Goal: Find specific page/section: Find specific page/section

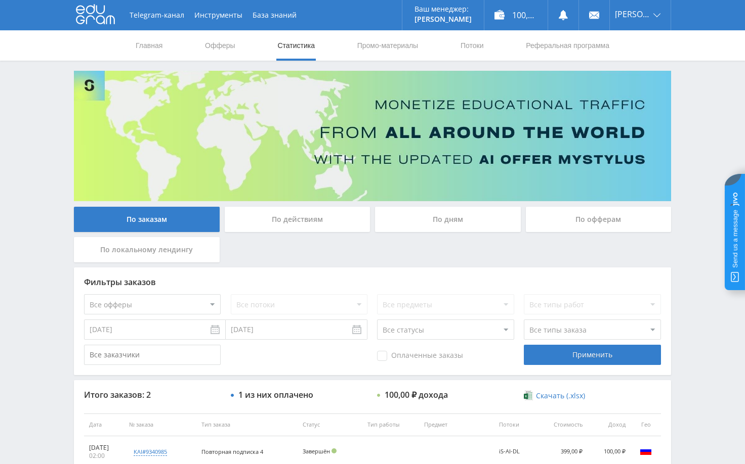
click at [686, 155] on div "Telegram-канал Инструменты База знаний Ваш менеджер: [PERSON_NAME] Online @edug…" at bounding box center [372, 287] width 745 height 574
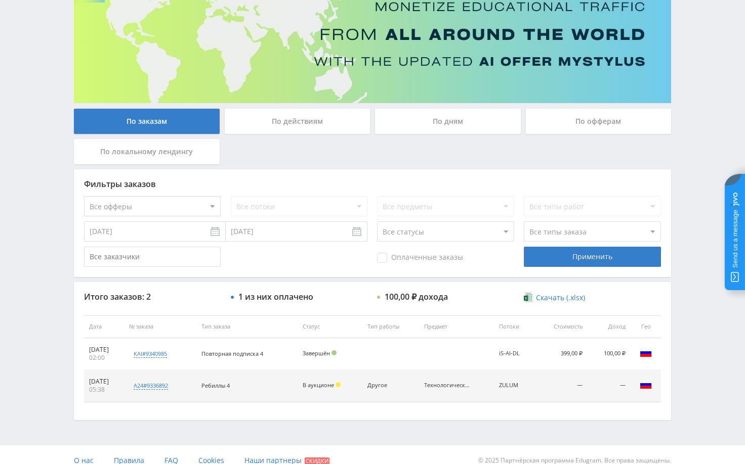
scroll to position [110, 0]
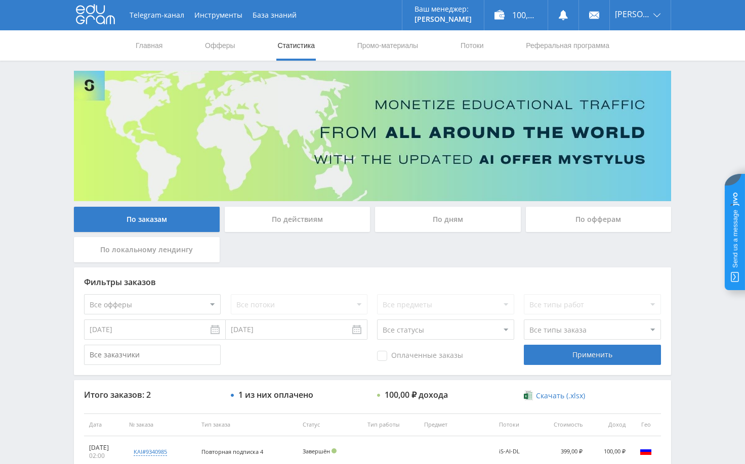
click at [40, 270] on div "Telegram-канал Инструменты База знаний Ваш менеджер: [PERSON_NAME] Online @edug…" at bounding box center [372, 287] width 745 height 574
click at [710, 87] on div "Telegram-канал Инструменты База знаний Ваш менеджер: Alex Alex Online @edugram_…" at bounding box center [372, 287] width 745 height 574
